Goal: Information Seeking & Learning: Learn about a topic

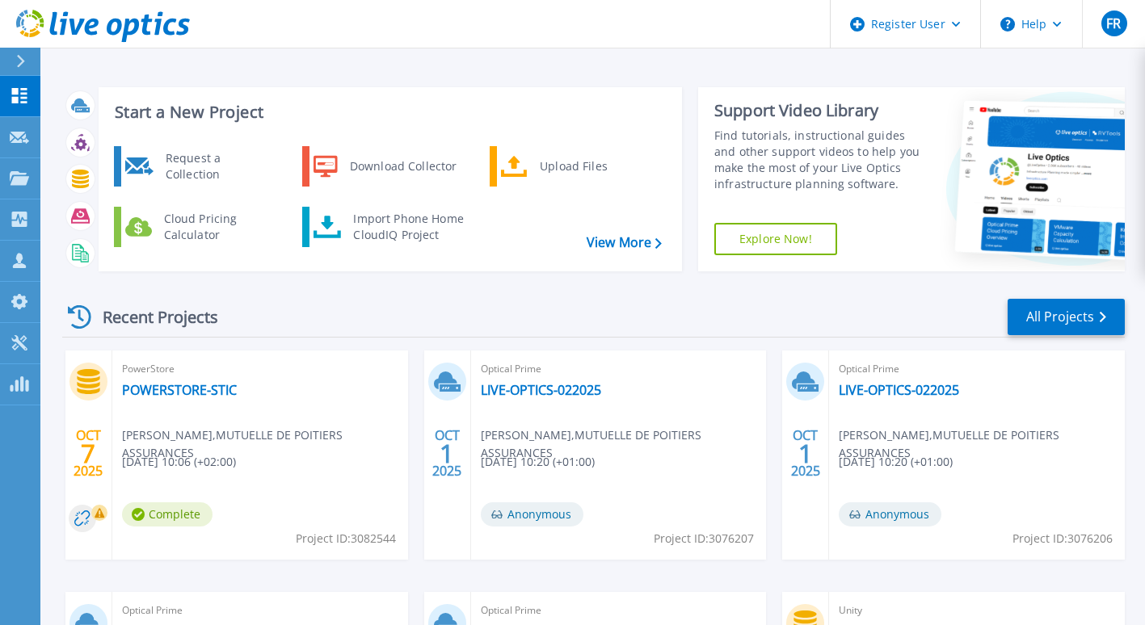
click at [172, 399] on div "PowerStore POWERSTORE-STIC Olivier NAUDEAU , MUTUELLE DE POITIERS ASSURANCES 10…" at bounding box center [260, 455] width 296 height 209
click at [157, 387] on link "POWERSTORE-STIC" at bounding box center [179, 390] width 115 height 16
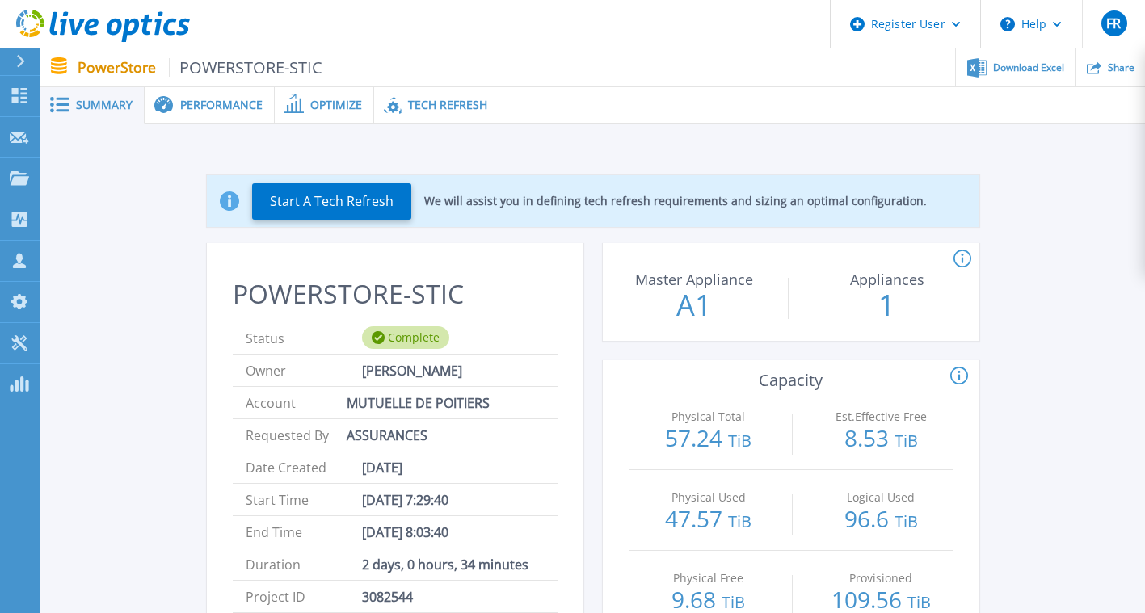
click at [200, 95] on div "Performance" at bounding box center [210, 105] width 130 height 36
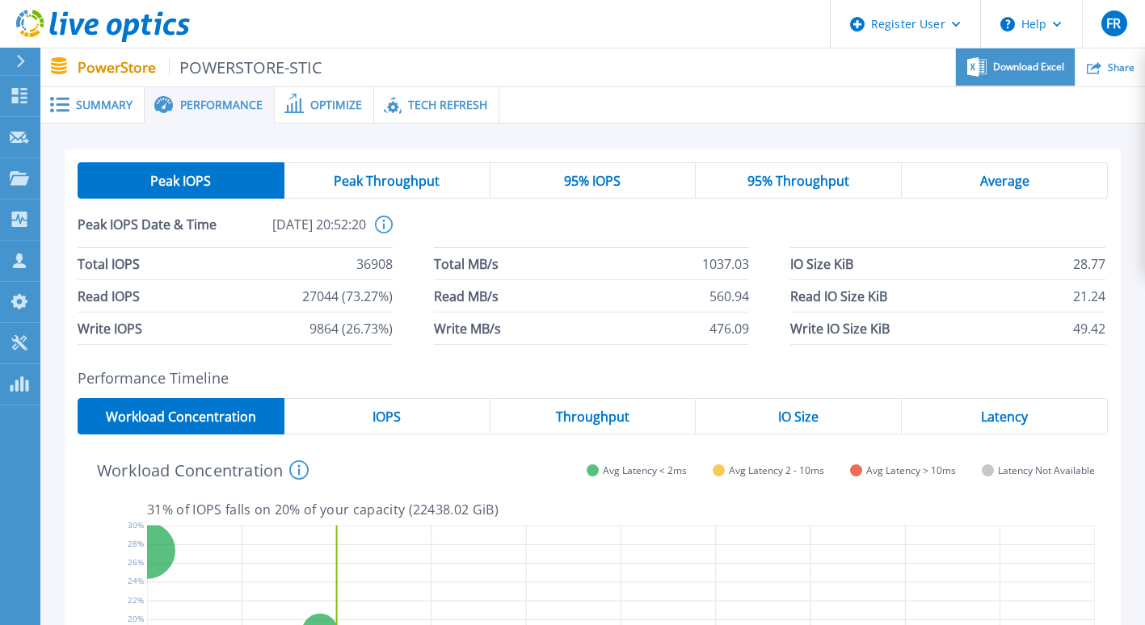
click at [1026, 64] on span "Download Excel" at bounding box center [1028, 67] width 71 height 10
click at [108, 99] on span "Summary" at bounding box center [104, 104] width 57 height 11
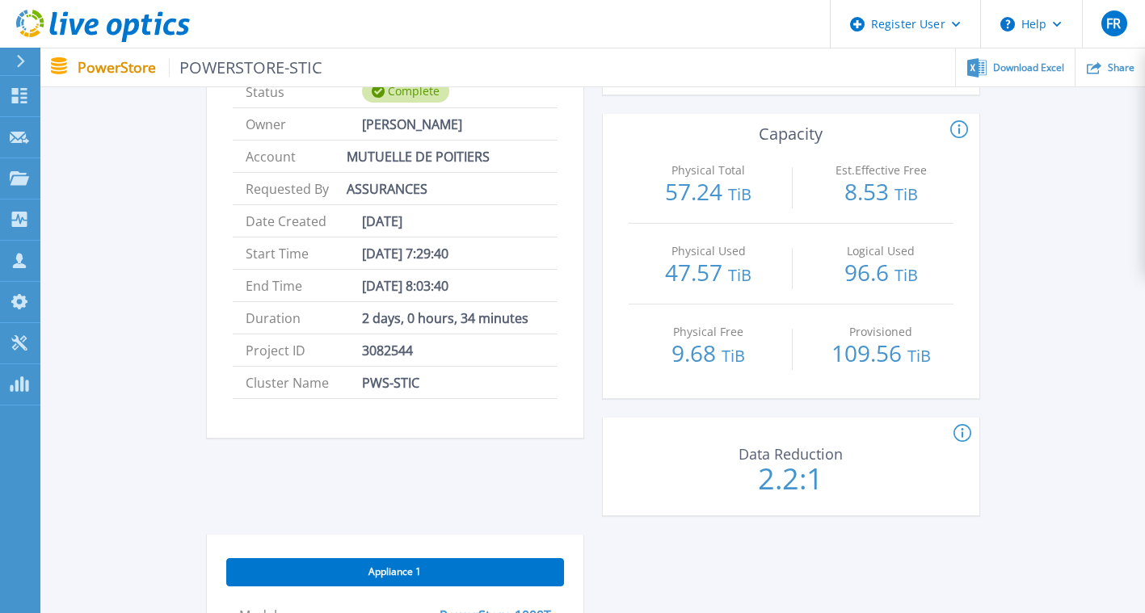
scroll to position [245, 0]
click at [881, 263] on p "96.6 TiB" at bounding box center [881, 276] width 145 height 26
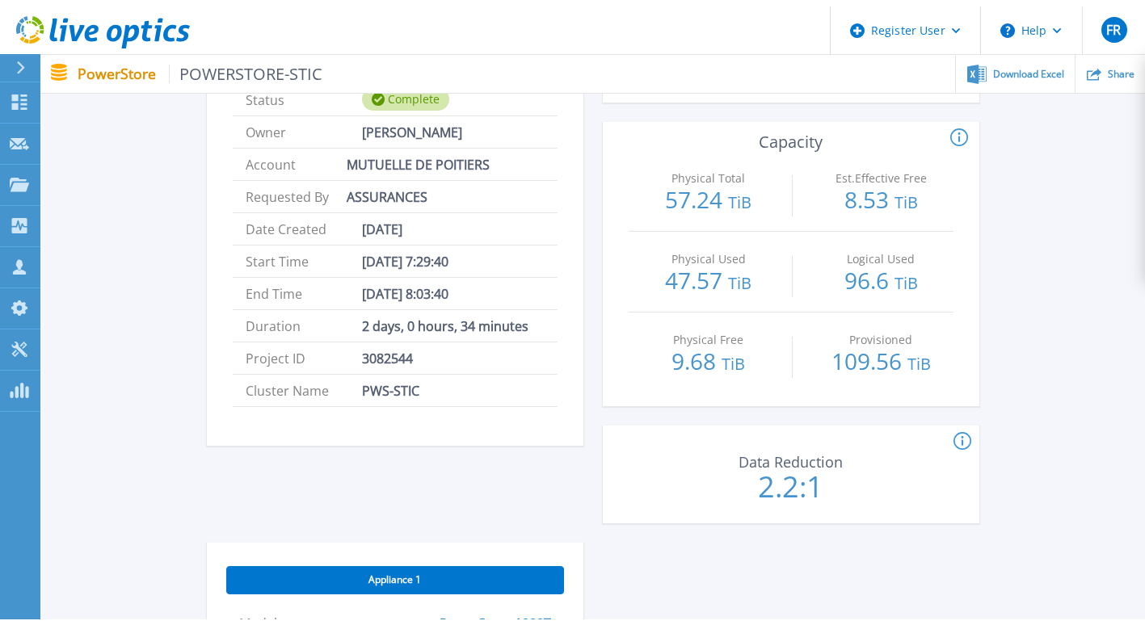
scroll to position [0, 0]
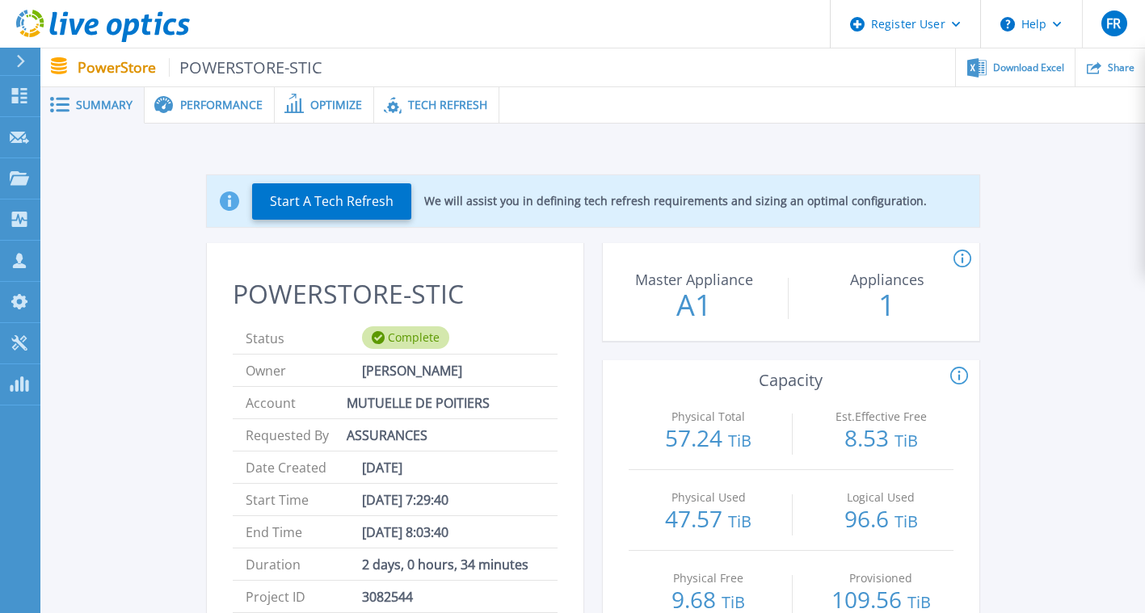
click at [190, 102] on span "Performance" at bounding box center [221, 104] width 82 height 11
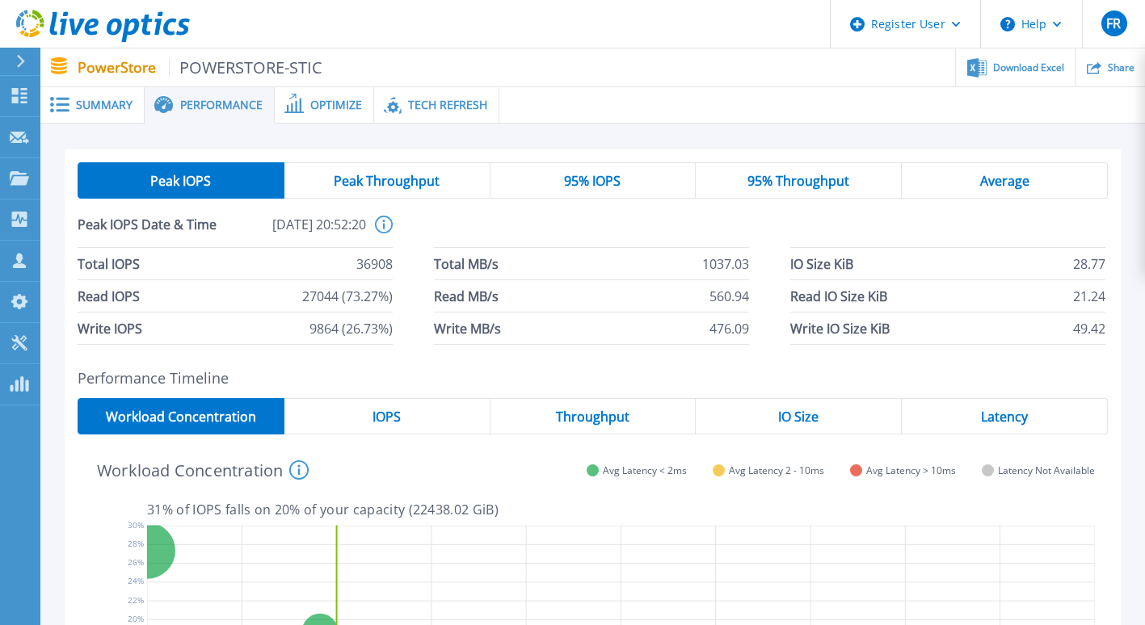
click at [450, 107] on span "Tech Refresh" at bounding box center [447, 104] width 79 height 11
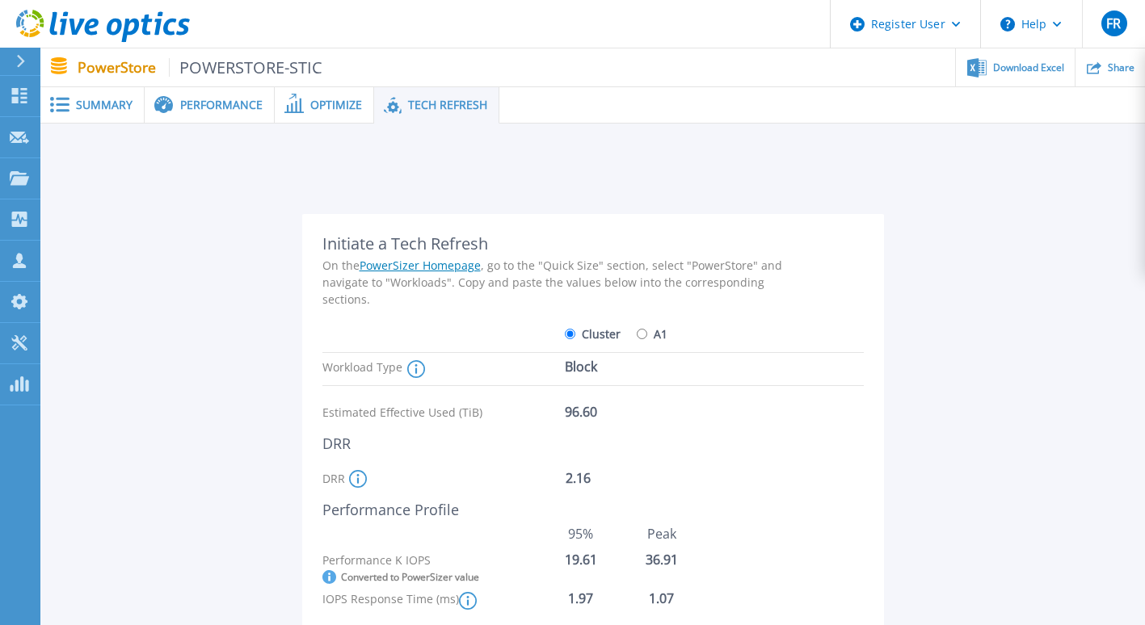
click at [199, 114] on div "Performance" at bounding box center [210, 105] width 130 height 36
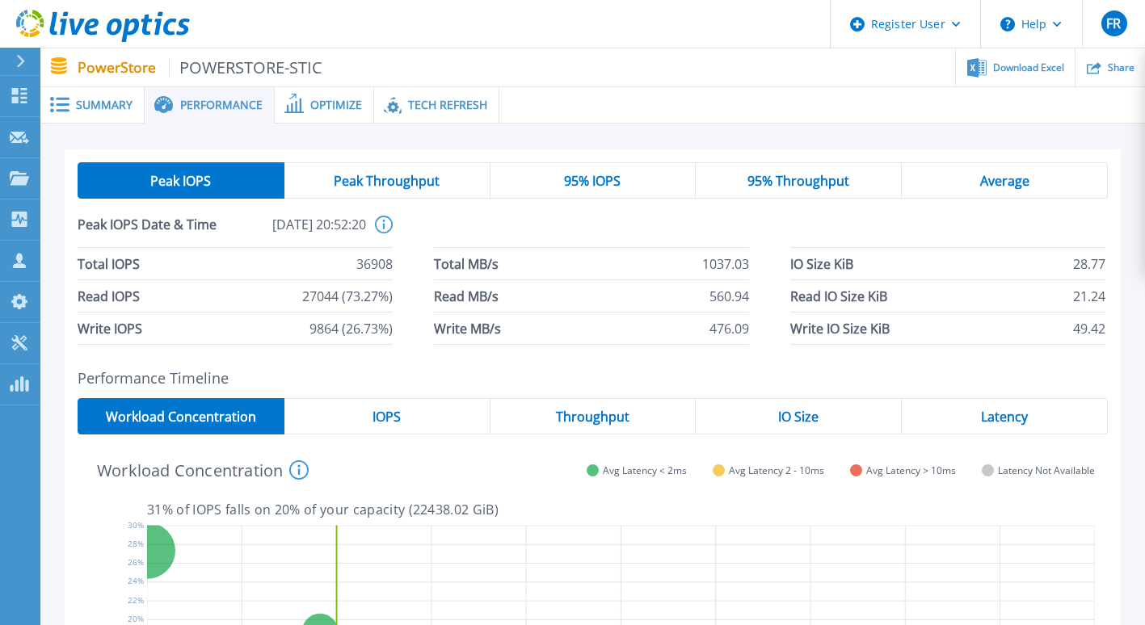
click at [595, 186] on span "95% IOPS" at bounding box center [592, 181] width 57 height 13
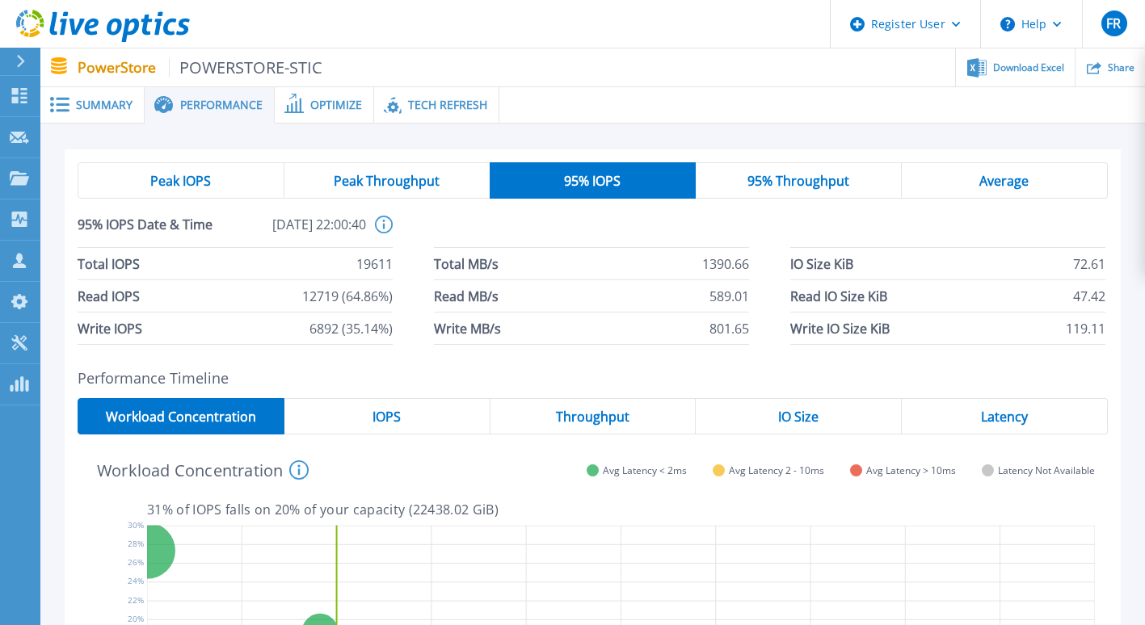
click at [150, 186] on span "Peak IOPS" at bounding box center [180, 181] width 61 height 13
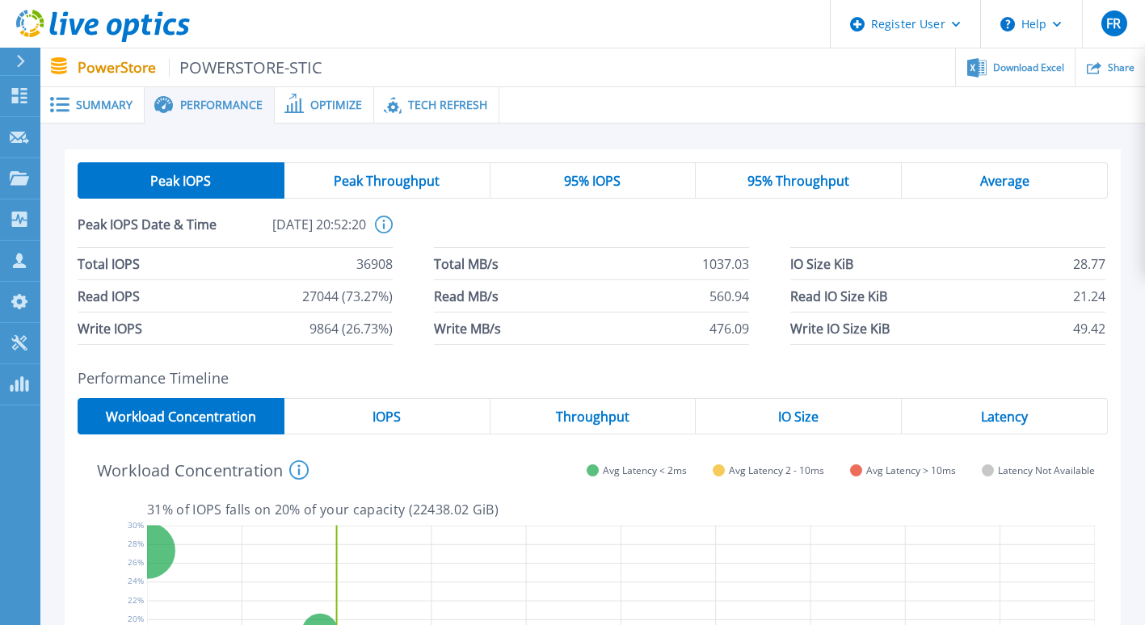
click at [110, 71] on p "PowerStore POWERSTORE-STIC" at bounding box center [201, 67] width 246 height 19
click at [105, 99] on span "Summary" at bounding box center [104, 104] width 57 height 11
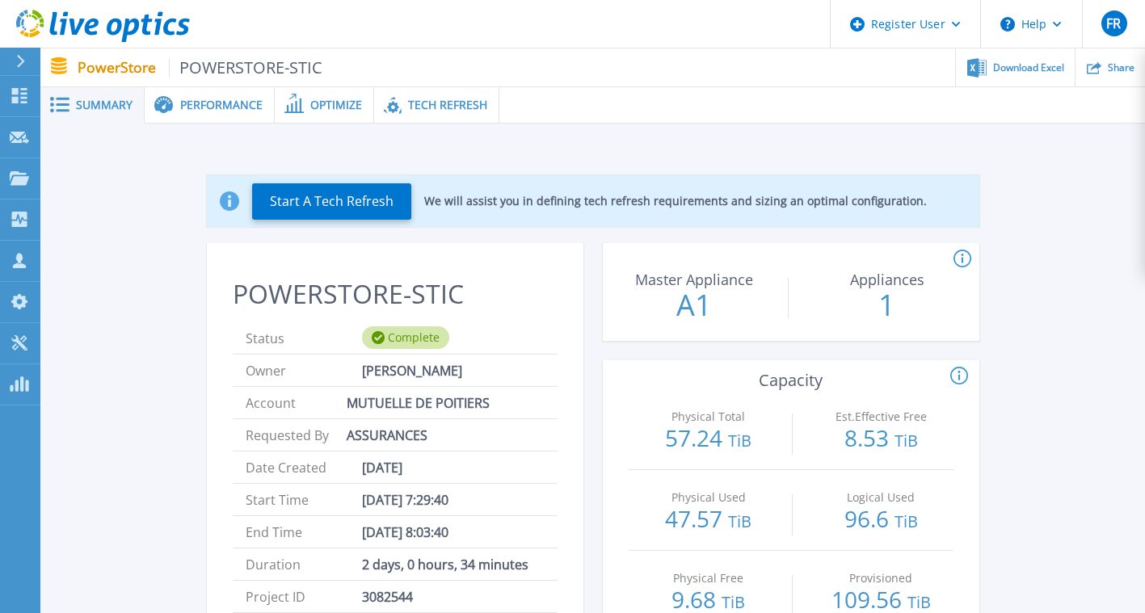
click at [436, 106] on span "Tech Refresh" at bounding box center [447, 104] width 79 height 11
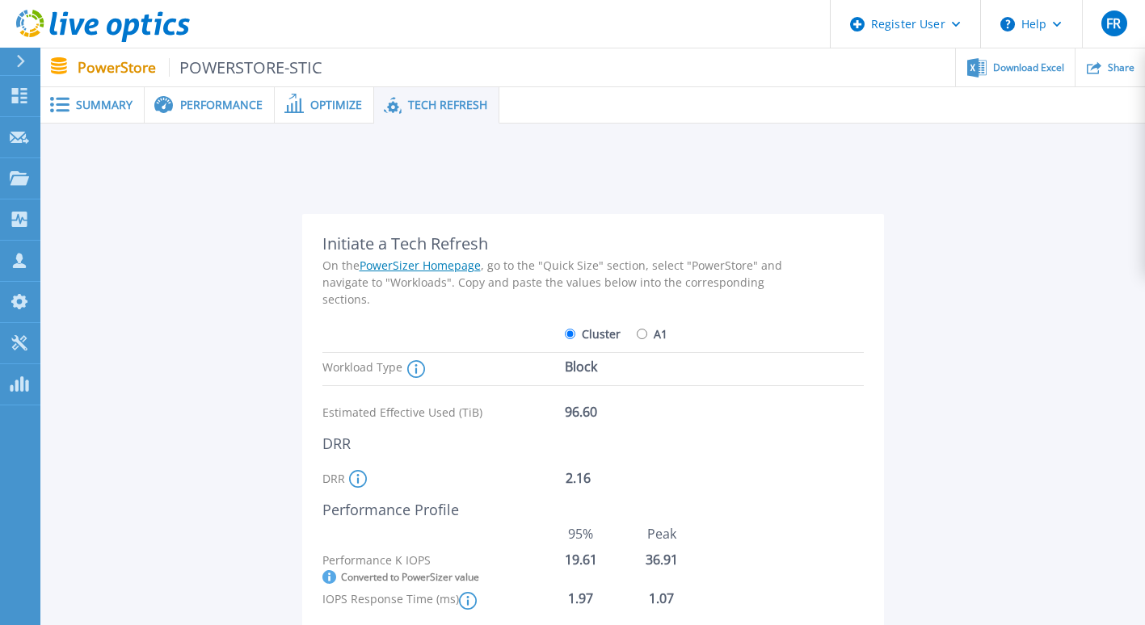
click at [355, 479] on icon at bounding box center [358, 479] width 18 height 18
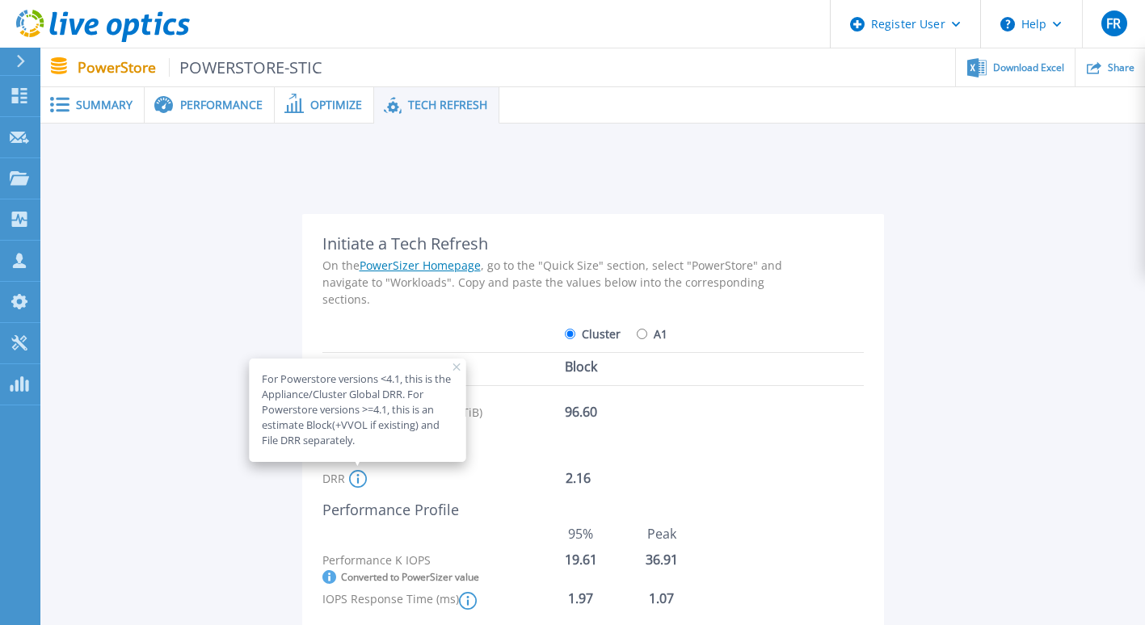
click at [775, 433] on div "Initiate a Tech Refresh On the PowerSizer Homepage , go to the "Quick Size" sec…" at bounding box center [560, 584] width 477 height 701
click at [87, 110] on span "Summary" at bounding box center [104, 104] width 57 height 11
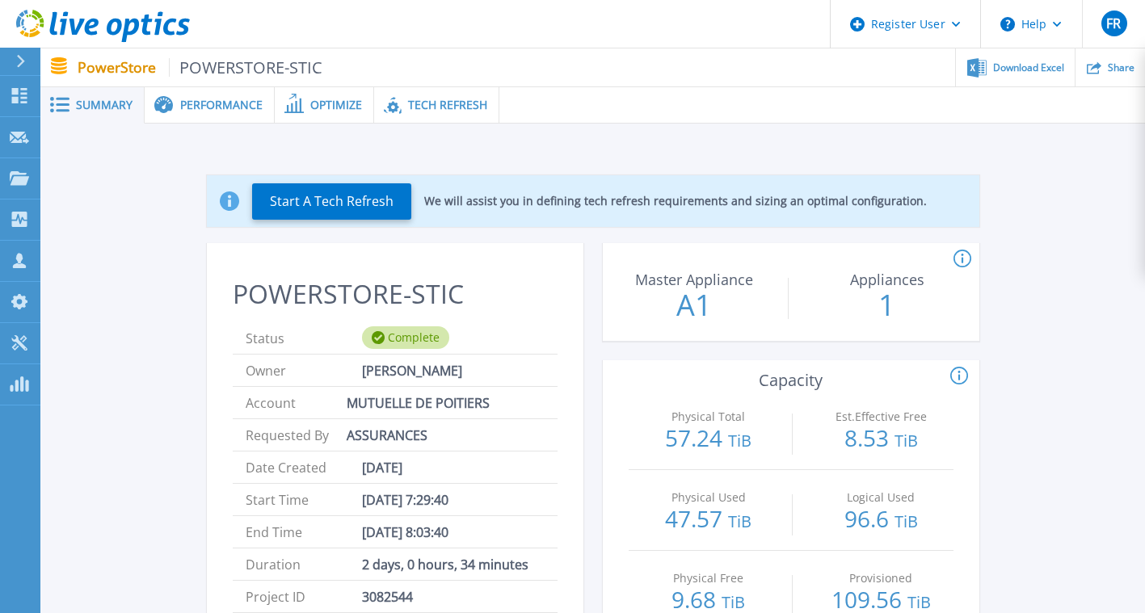
click at [208, 108] on span "Performance" at bounding box center [221, 104] width 82 height 11
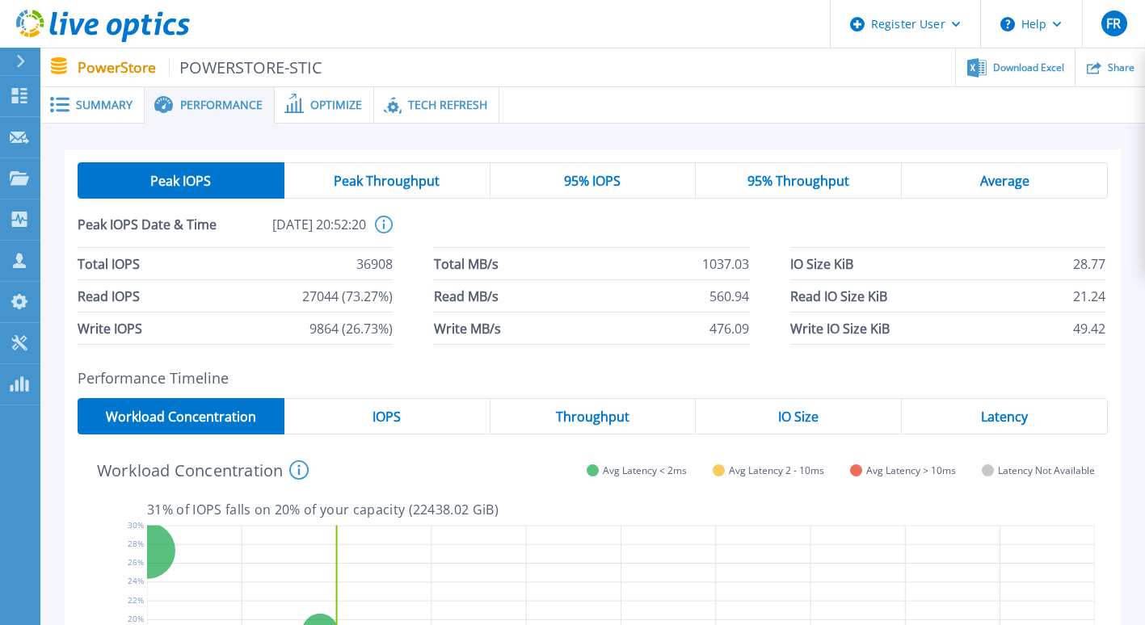
click at [597, 179] on span "95% IOPS" at bounding box center [592, 181] width 57 height 13
